Goal: Find specific page/section: Find specific page/section

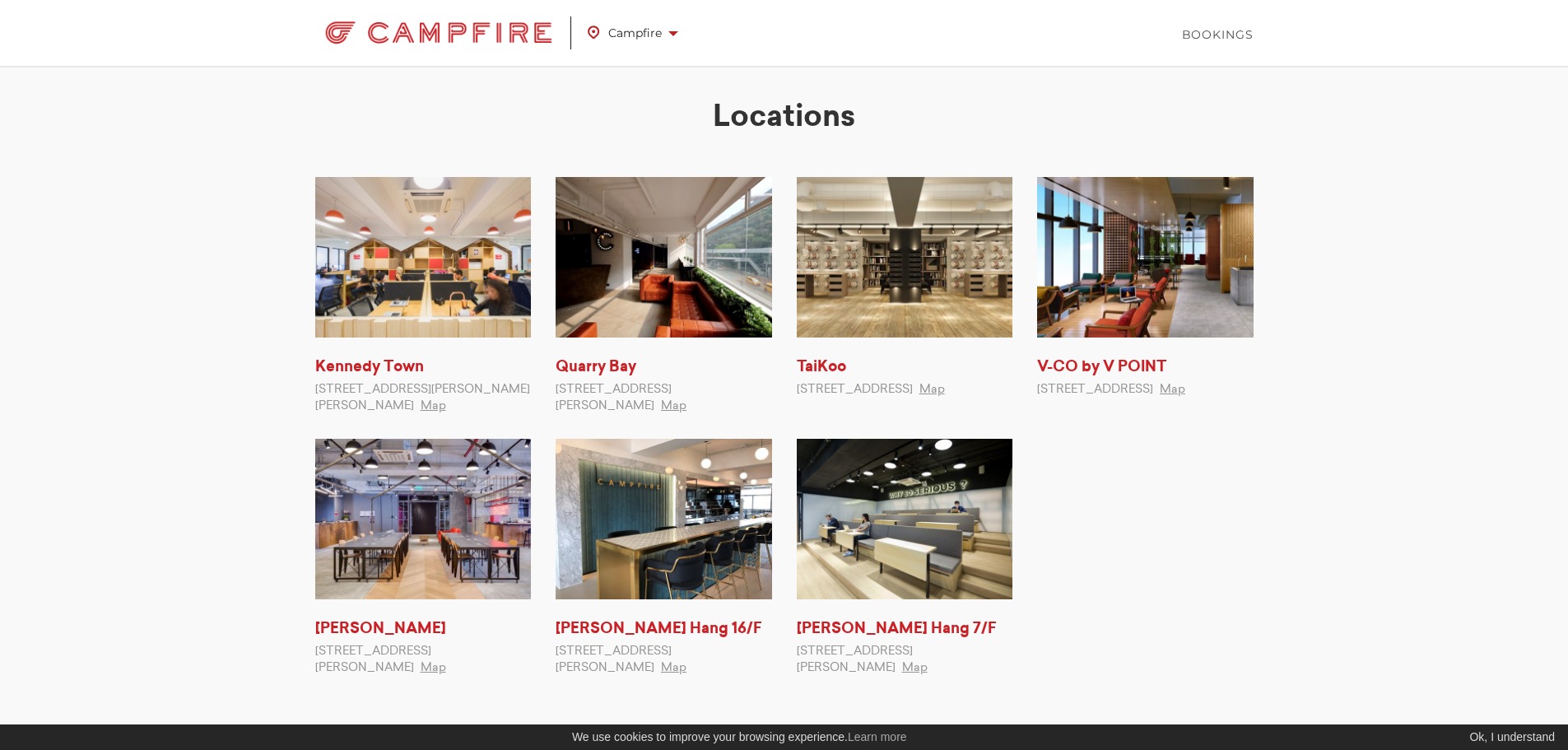
click at [1154, 335] on img at bounding box center [1145, 257] width 217 height 160
click at [1144, 362] on link "V-CO by V POINT" at bounding box center [1101, 367] width 129 height 14
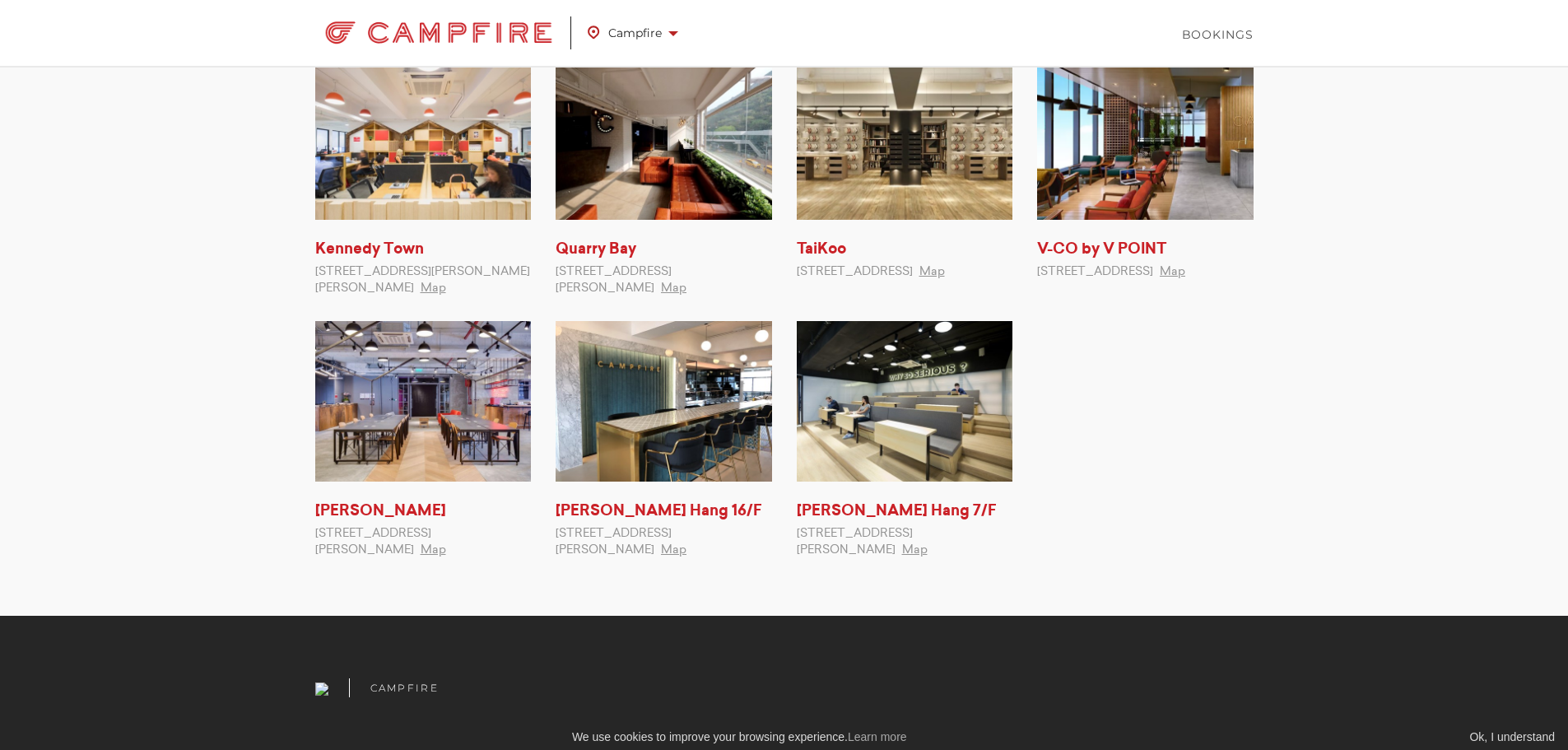
scroll to position [190, 0]
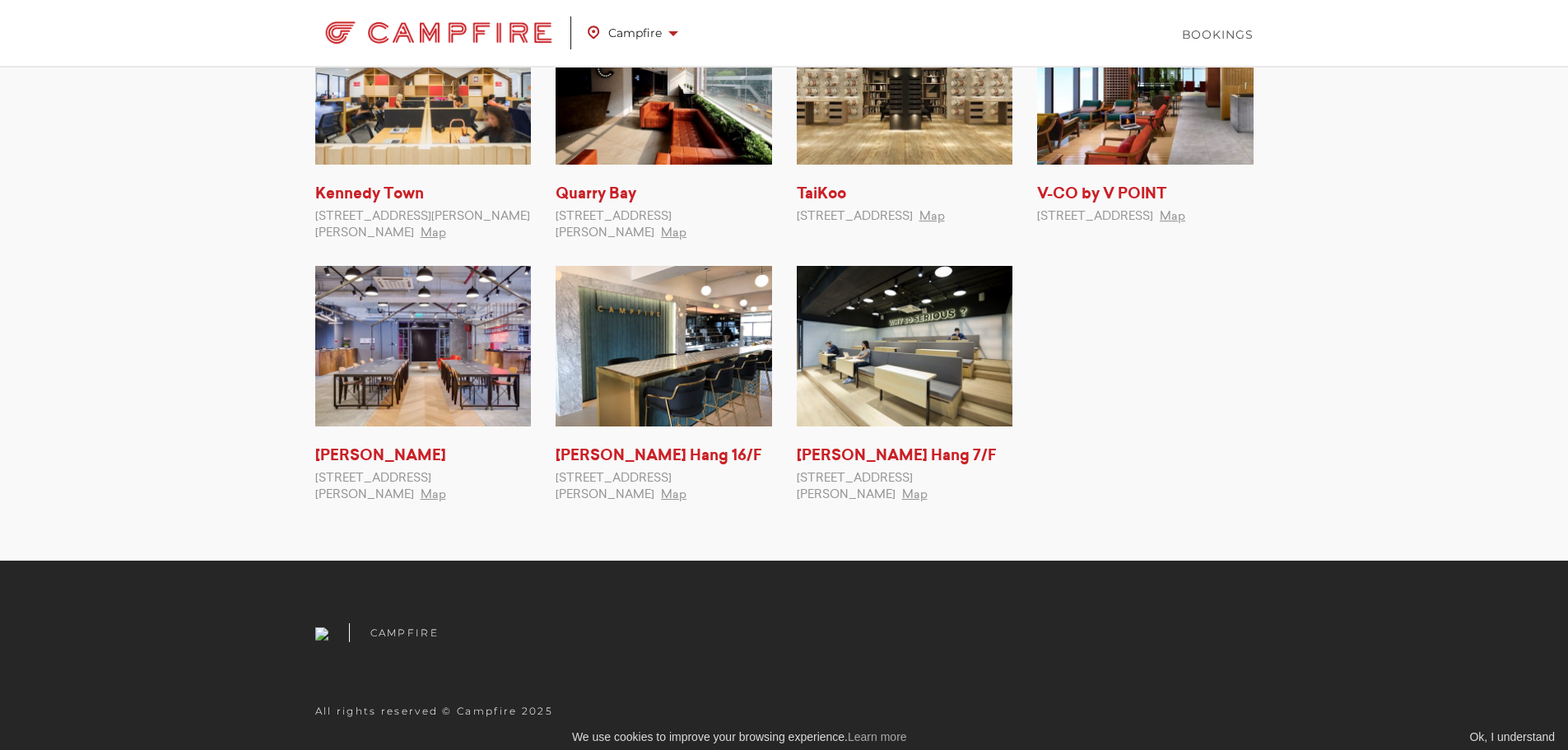
click at [341, 394] on img at bounding box center [423, 346] width 217 height 160
click at [570, 444] on li "[PERSON_NAME] Hang 16/F [STREET_ADDRESS][PERSON_NAME] Map" at bounding box center [664, 385] width 241 height 237
click at [576, 457] on link "[PERSON_NAME] Hang 16/F" at bounding box center [659, 456] width 207 height 14
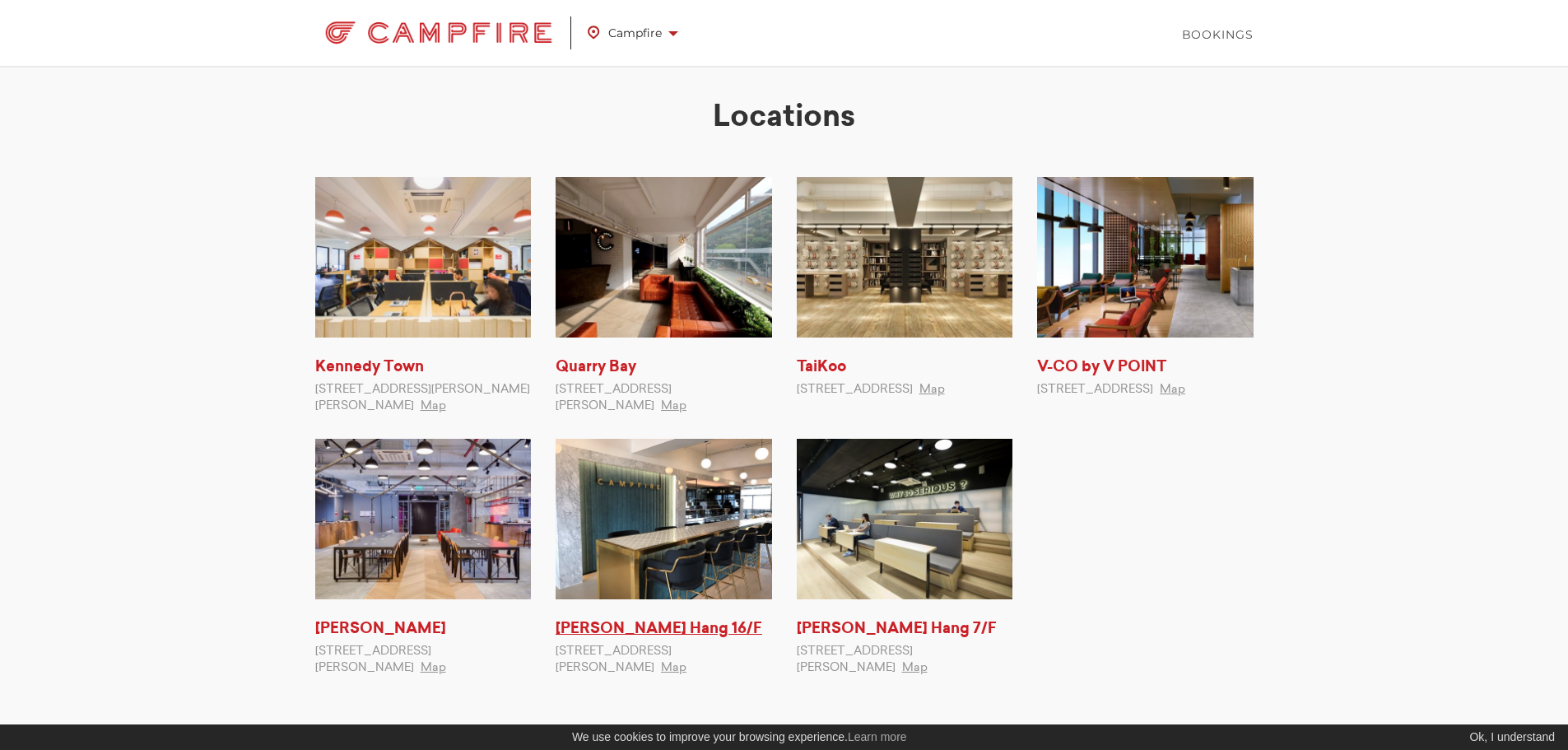
click at [592, 637] on link "[PERSON_NAME] Hang 16/F" at bounding box center [659, 629] width 207 height 14
